Goal: Task Accomplishment & Management: Use online tool/utility

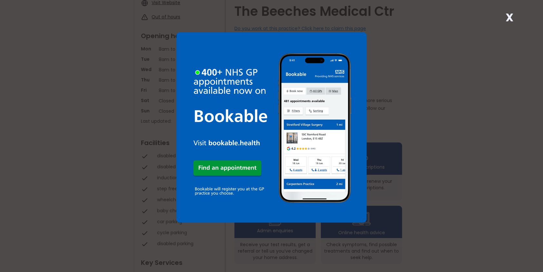
scroll to position [97, 0]
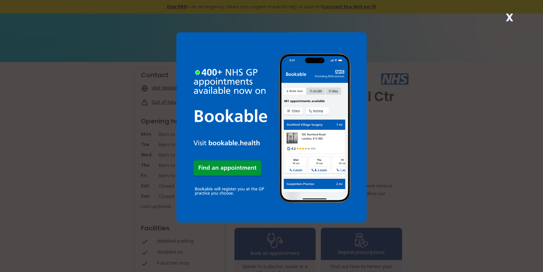
click at [507, 15] on strong "X" at bounding box center [510, 17] width 8 height 15
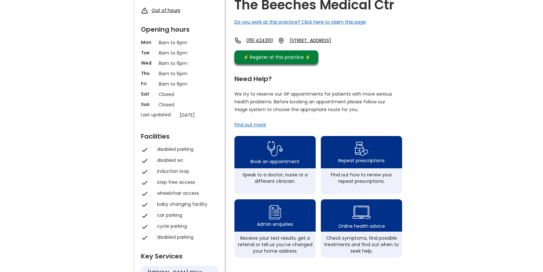
scroll to position [97, 0]
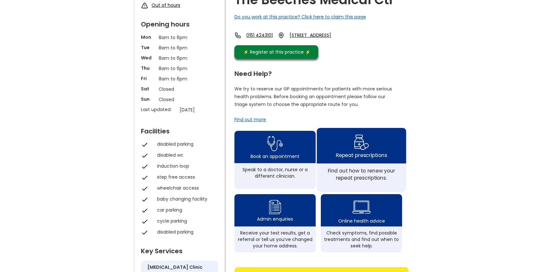
click at [372, 150] on div "Repeat prescriptions" at bounding box center [361, 145] width 89 height 35
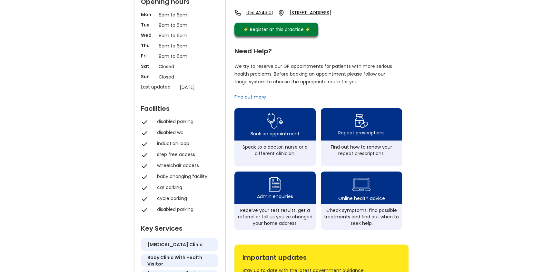
scroll to position [129, 0]
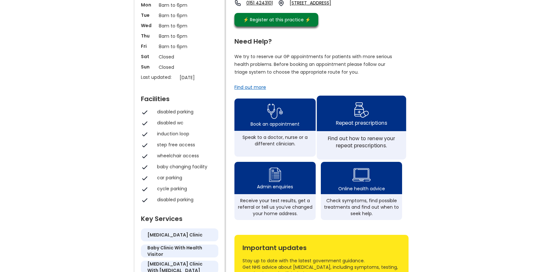
click at [353, 123] on div "Repeat prescriptions" at bounding box center [361, 112] width 89 height 35
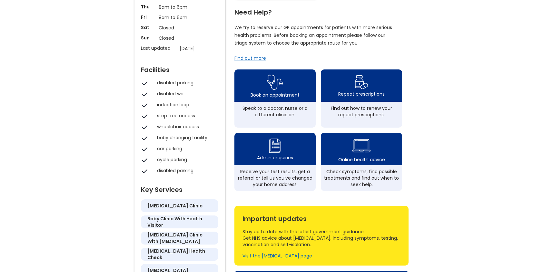
scroll to position [161, 0]
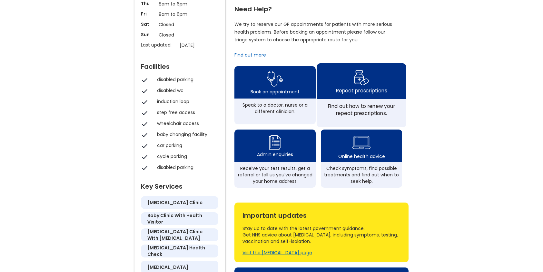
click at [361, 86] on img at bounding box center [361, 77] width 15 height 19
click at [360, 86] on img at bounding box center [361, 77] width 15 height 19
